Goal: Information Seeking & Learning: Check status

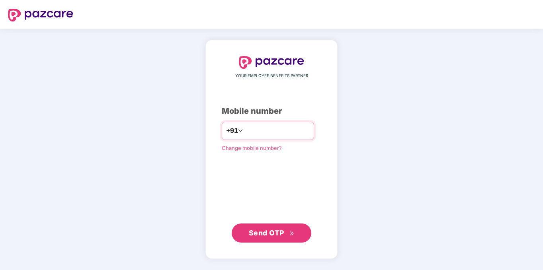
click at [266, 132] on input "number" at bounding box center [277, 131] width 65 height 13
type input "**********"
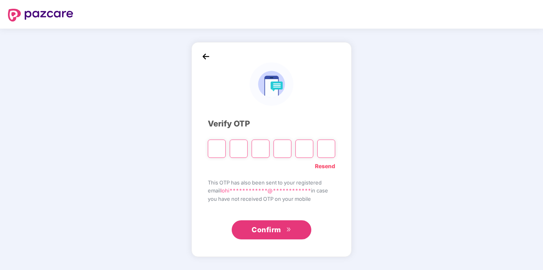
type input "*"
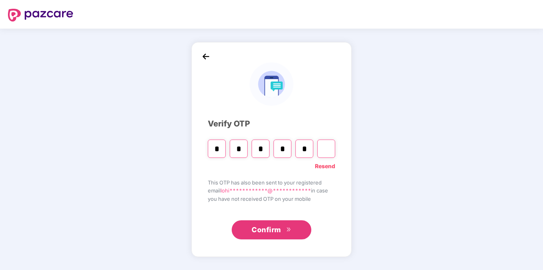
type input "*"
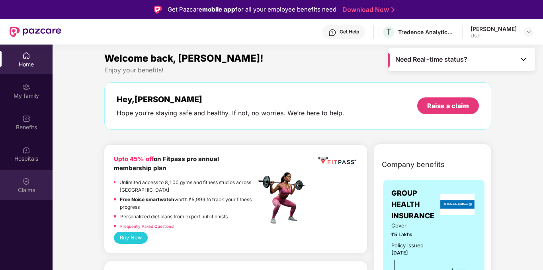
click at [12, 195] on div "Claims" at bounding box center [26, 185] width 53 height 30
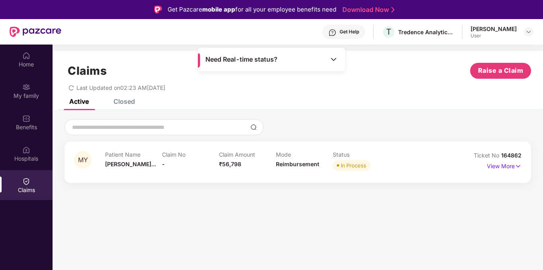
click at [358, 161] on span "In Process" at bounding box center [351, 165] width 37 height 11
click at [511, 164] on p "View More" at bounding box center [504, 165] width 35 height 11
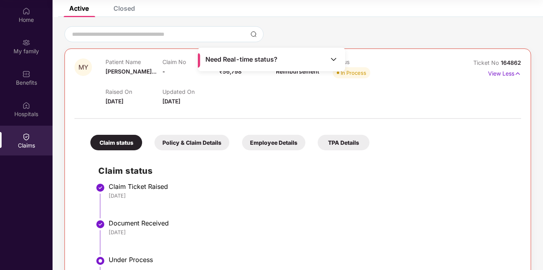
scroll to position [21, 0]
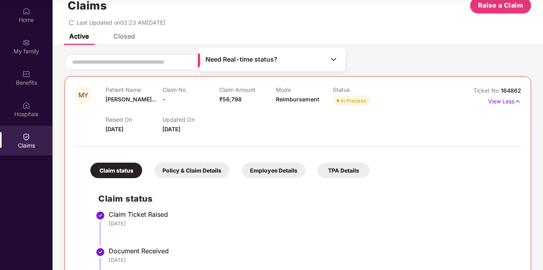
click at [332, 61] on img at bounding box center [334, 59] width 8 height 8
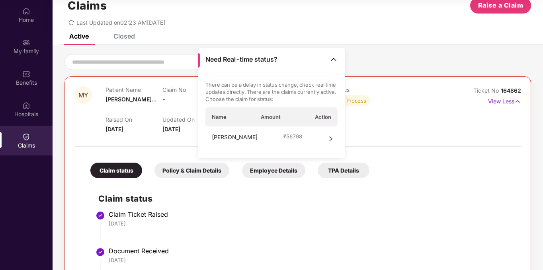
click at [306, 136] on div "[PERSON_NAME] ₹ 56798" at bounding box center [272, 139] width 133 height 25
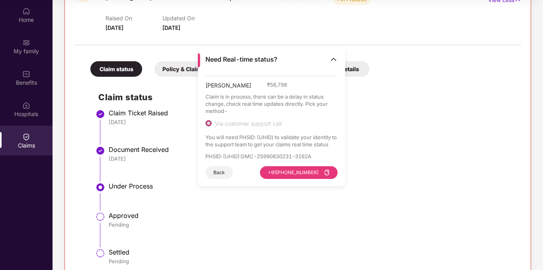
scroll to position [140, 0]
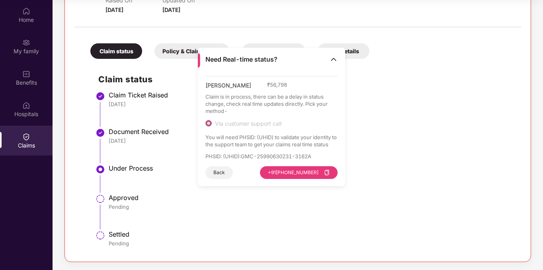
click at [170, 60] on div "Claim status Policy & Claim Details Employee Details TPA Details Claim status C…" at bounding box center [297, 141] width 447 height 221
click at [171, 49] on div "Policy & Claim Details" at bounding box center [192, 51] width 75 height 16
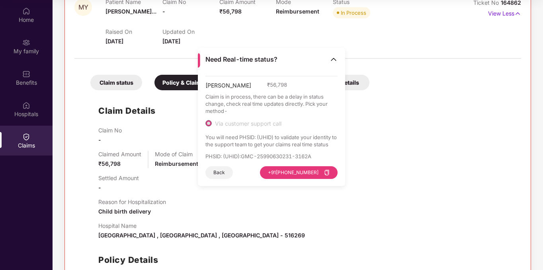
scroll to position [61, 0]
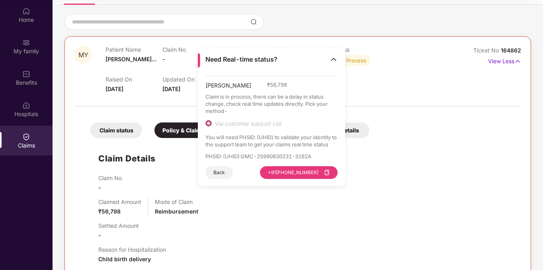
click at [111, 123] on div "Claim status" at bounding box center [116, 131] width 52 height 16
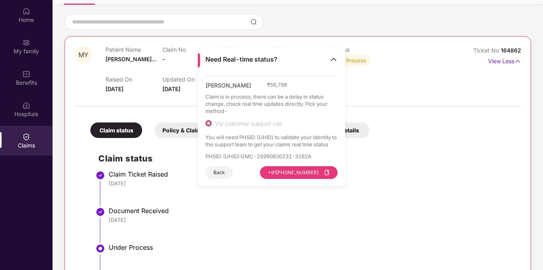
click at [340, 55] on div "Need Real-time status?" at bounding box center [271, 60] width 147 height 24
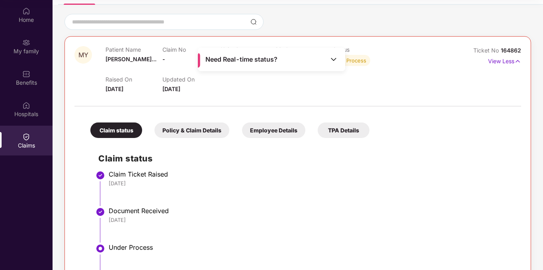
click at [276, 129] on div "Employee Details" at bounding box center [273, 131] width 63 height 16
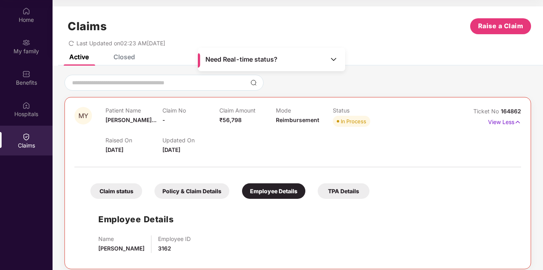
scroll to position [7, 0]
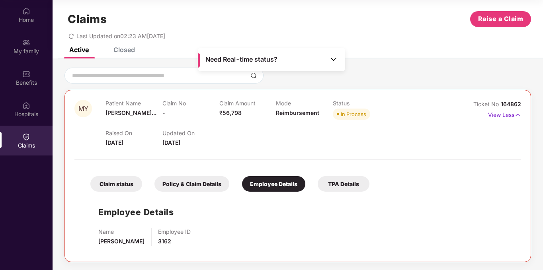
click at [346, 183] on div "TPA Details" at bounding box center [344, 184] width 52 height 16
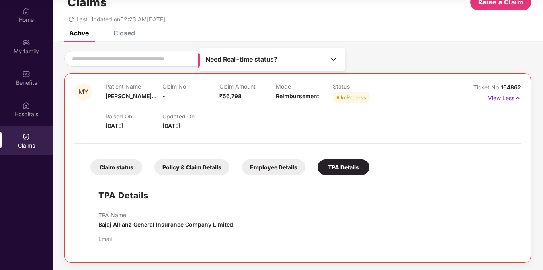
scroll to position [25, 0]
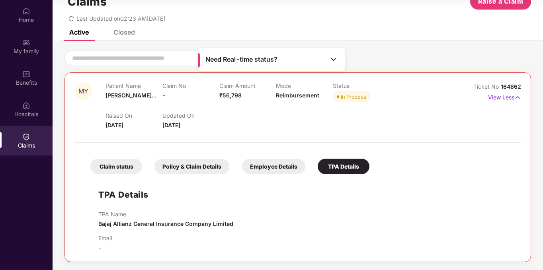
click at [119, 164] on div "Claim status" at bounding box center [116, 167] width 52 height 16
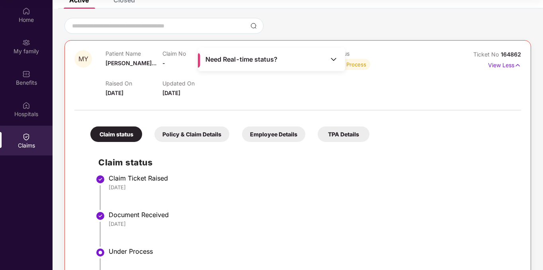
scroll to position [140, 0]
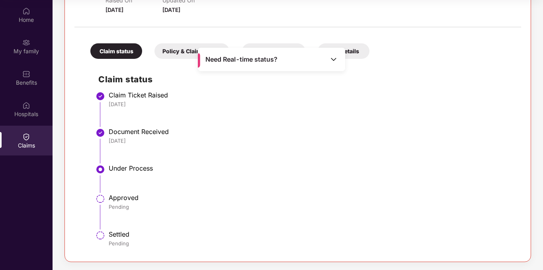
click at [257, 58] on span "Need Real-time status?" at bounding box center [242, 59] width 72 height 8
